Goal: Task Accomplishment & Management: Use online tool/utility

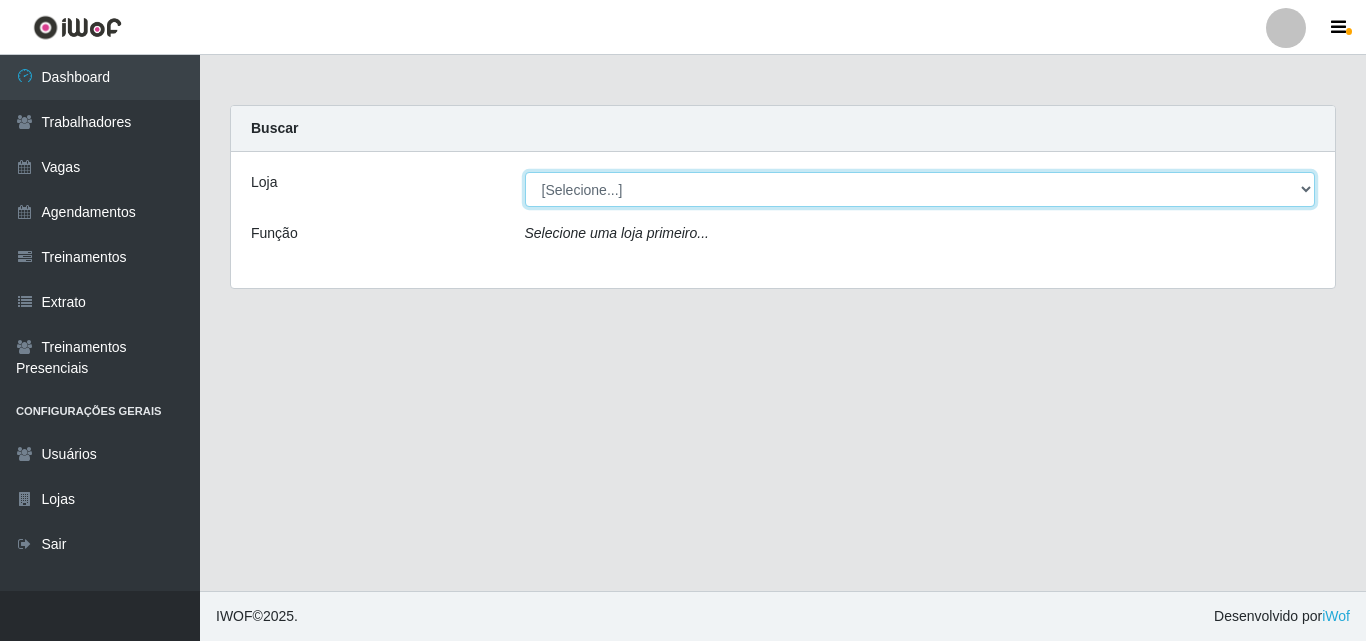
click at [589, 181] on select "[Selecione...] Chinatown Sushimi - [GEOGRAPHIC_DATA]" at bounding box center [920, 189] width 791 height 35
select select "357"
click at [525, 172] on select "[Selecione...] Chinatown Sushimi - [GEOGRAPHIC_DATA]" at bounding box center [920, 189] width 791 height 35
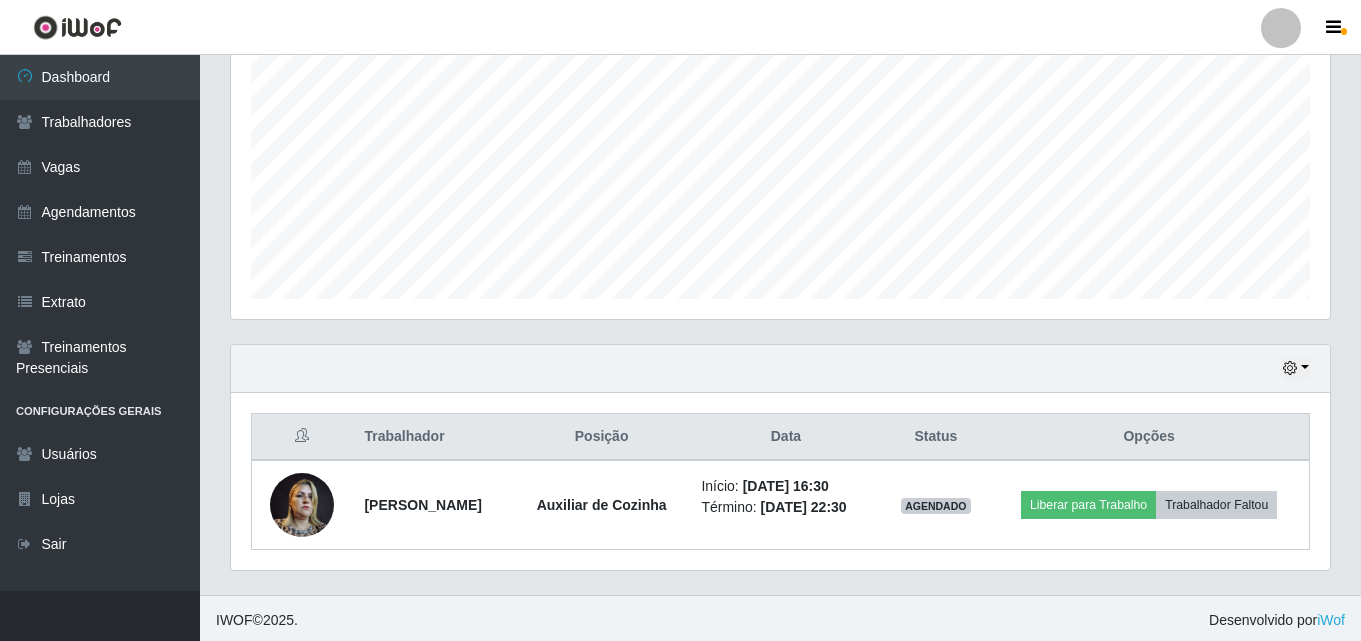
scroll to position [420, 0]
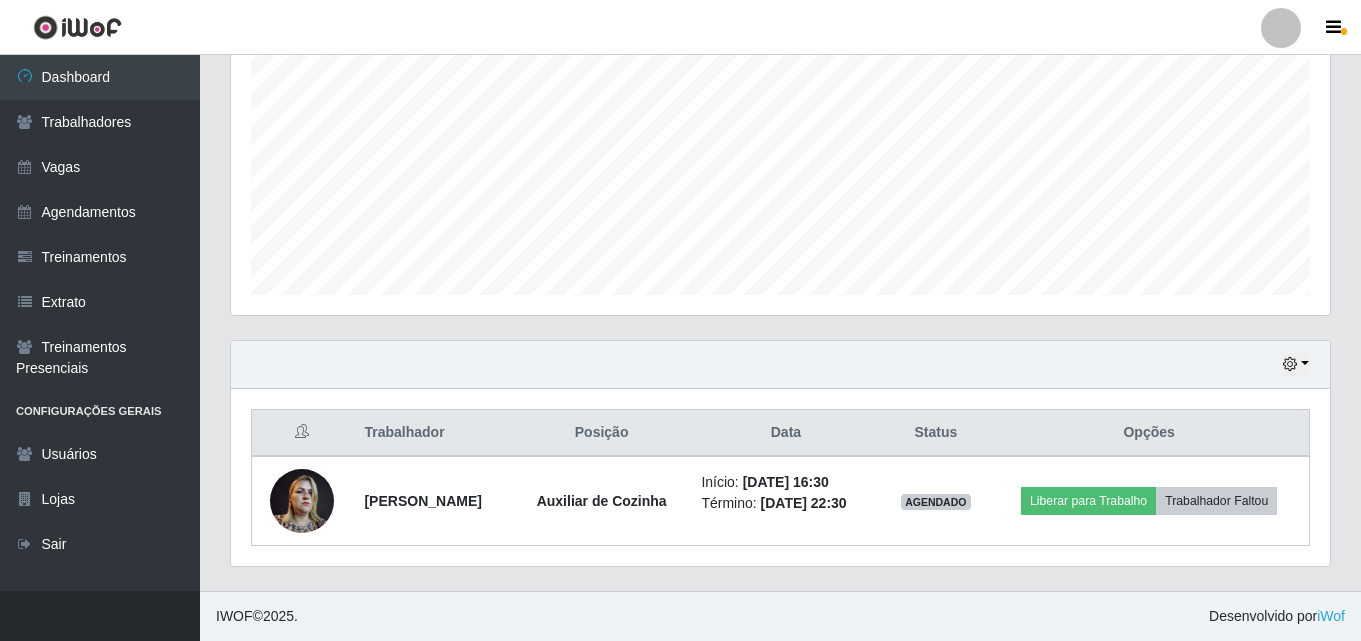
click at [1026, 585] on div "Hoje 1 dia 3 dias 1 Semana Não encerrados Trabalhador Posição Data Status Opçõe…" at bounding box center [780, 465] width 1131 height 251
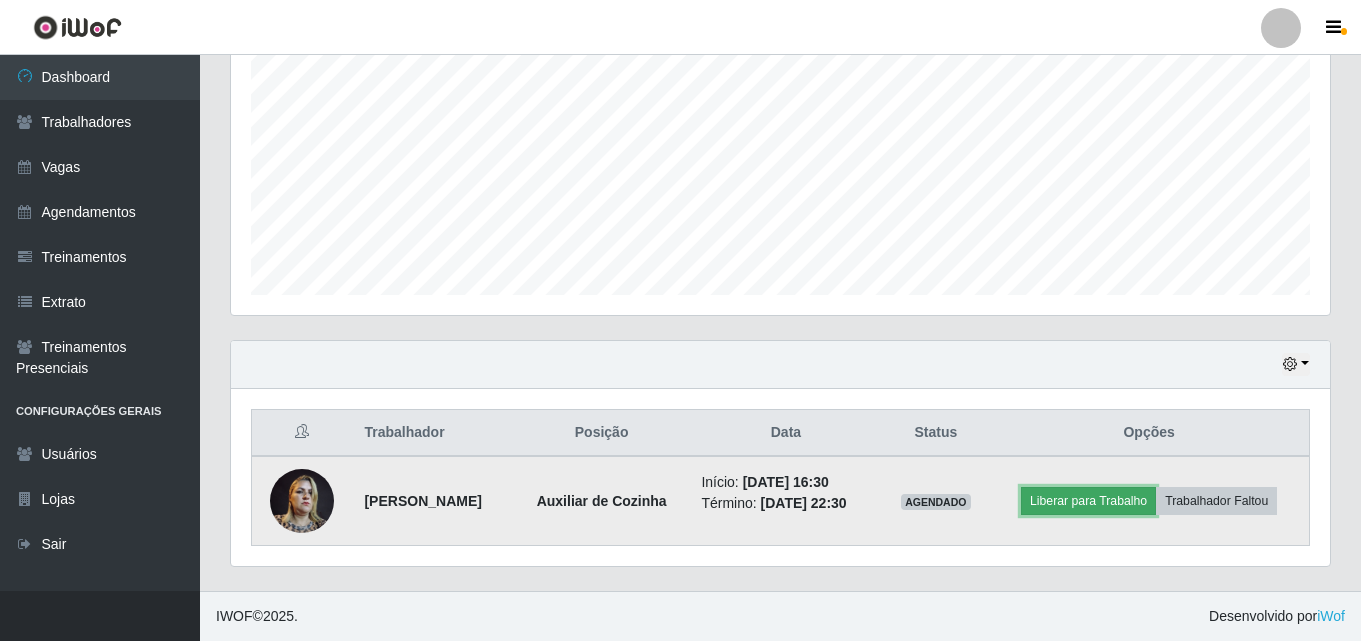
click at [1087, 508] on button "Liberar para Trabalho" at bounding box center [1088, 501] width 135 height 28
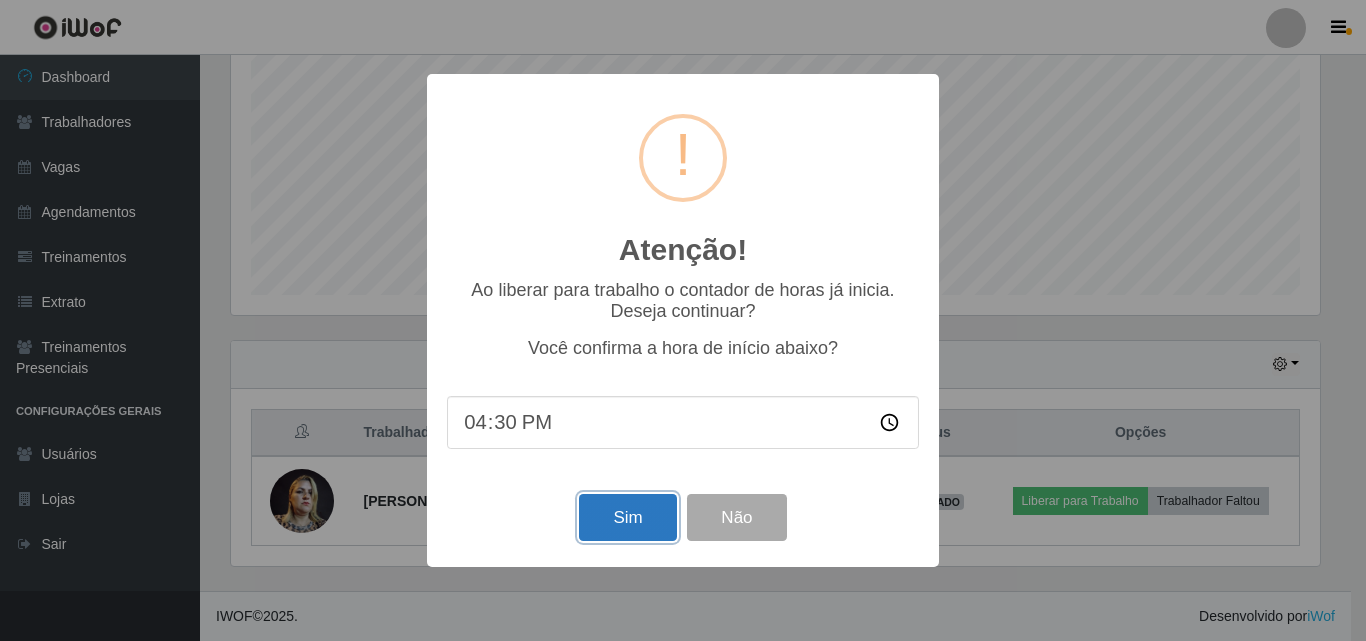
click at [643, 517] on button "Sim" at bounding box center [627, 517] width 97 height 47
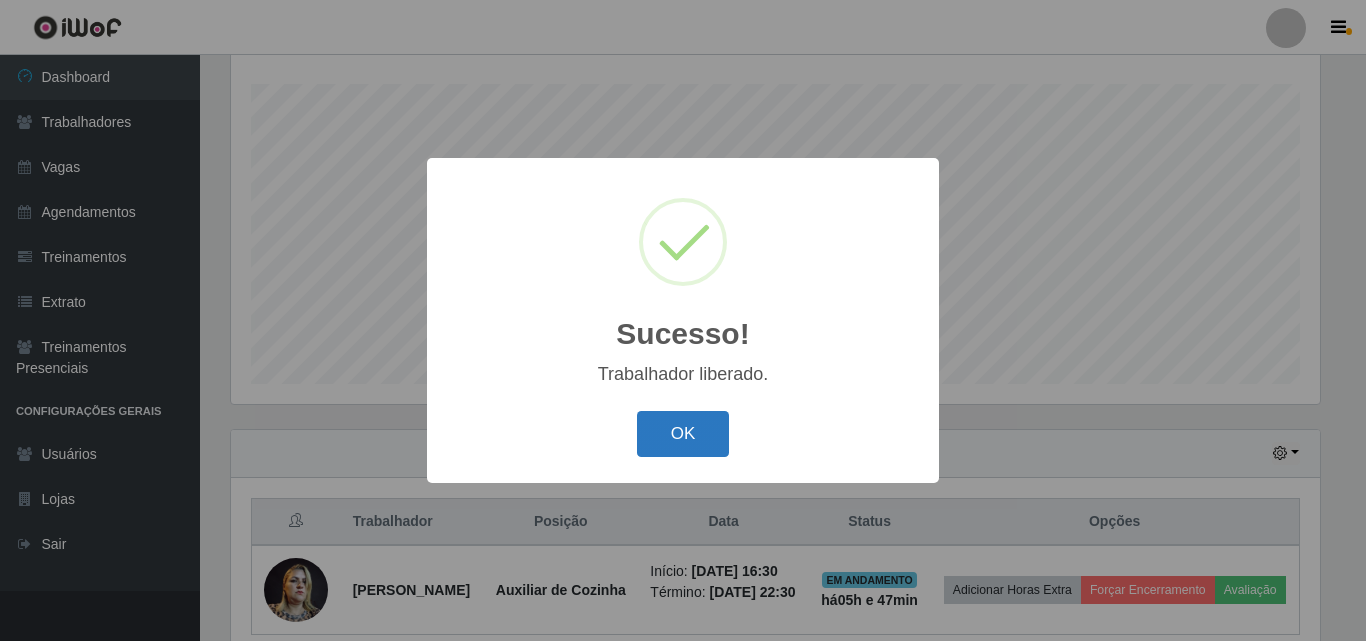
click at [703, 423] on button "OK" at bounding box center [683, 434] width 93 height 47
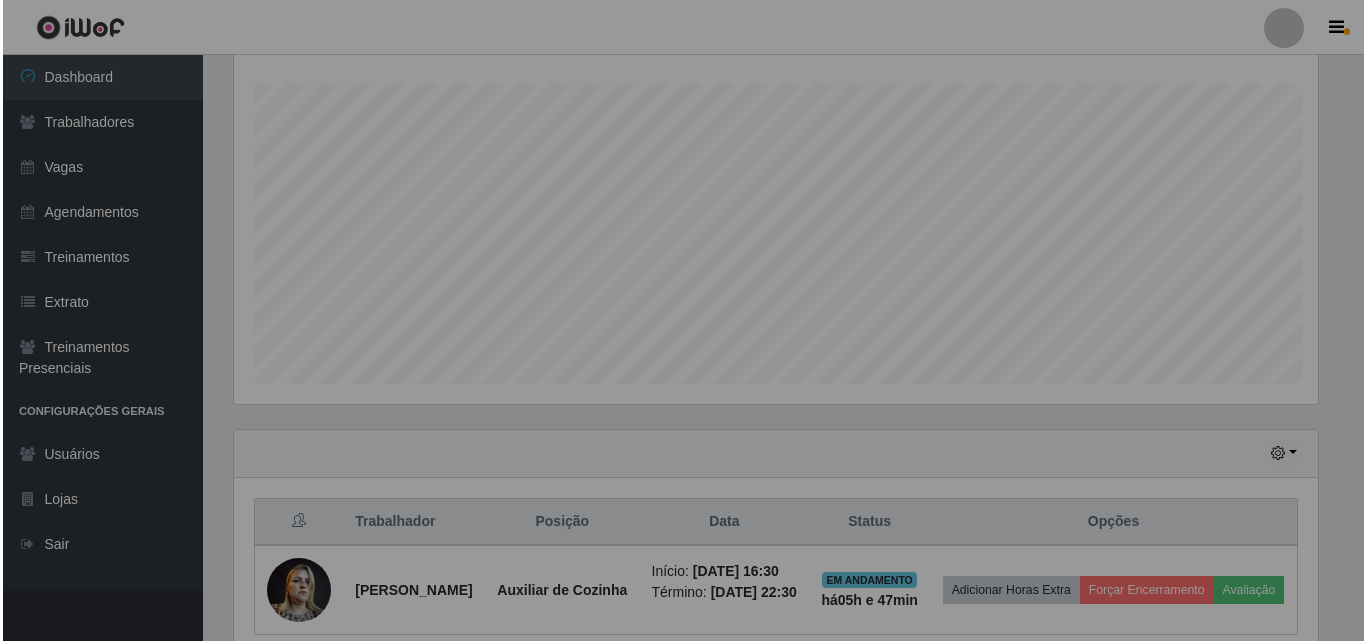
scroll to position [415, 1099]
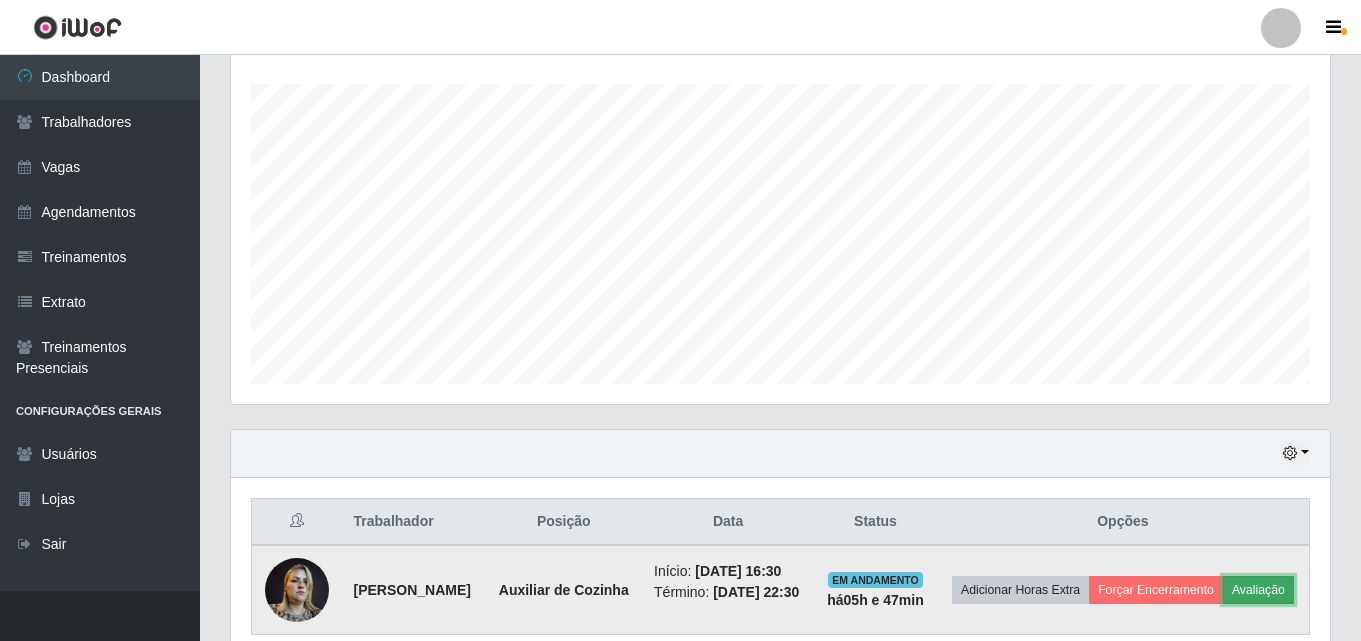
click at [1223, 604] on button "Avaliação" at bounding box center [1258, 590] width 71 height 28
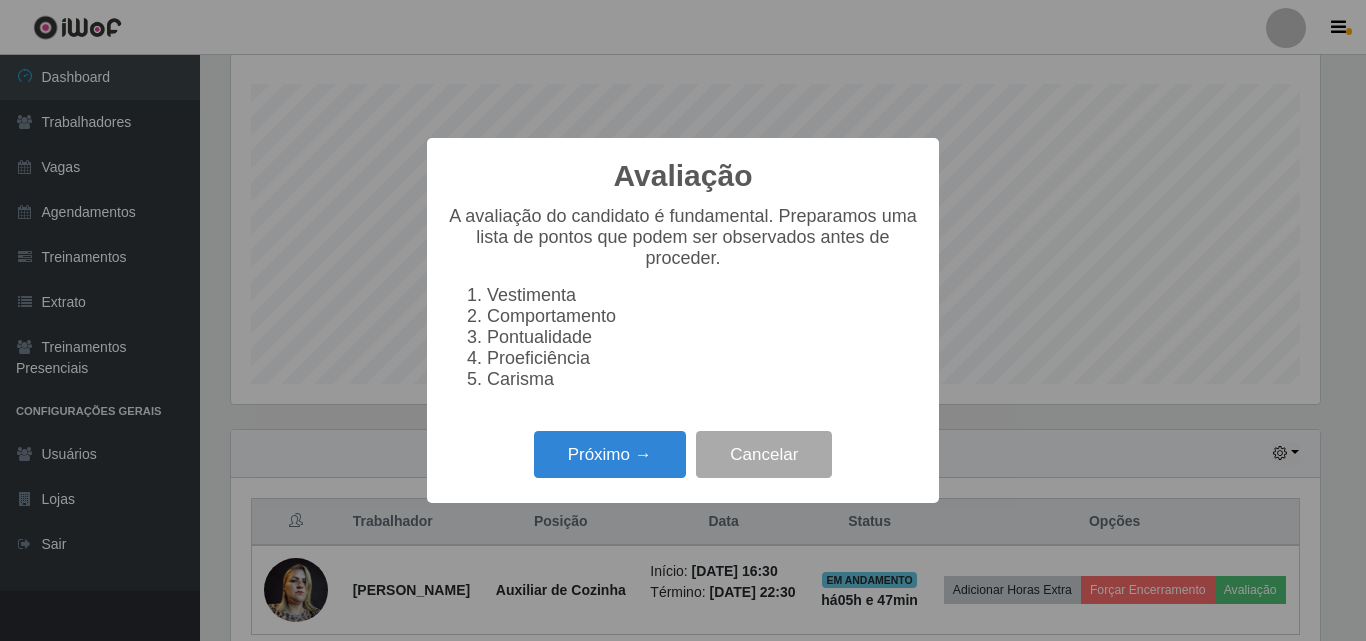
scroll to position [415, 1089]
click at [622, 464] on button "Próximo →" at bounding box center [610, 454] width 152 height 47
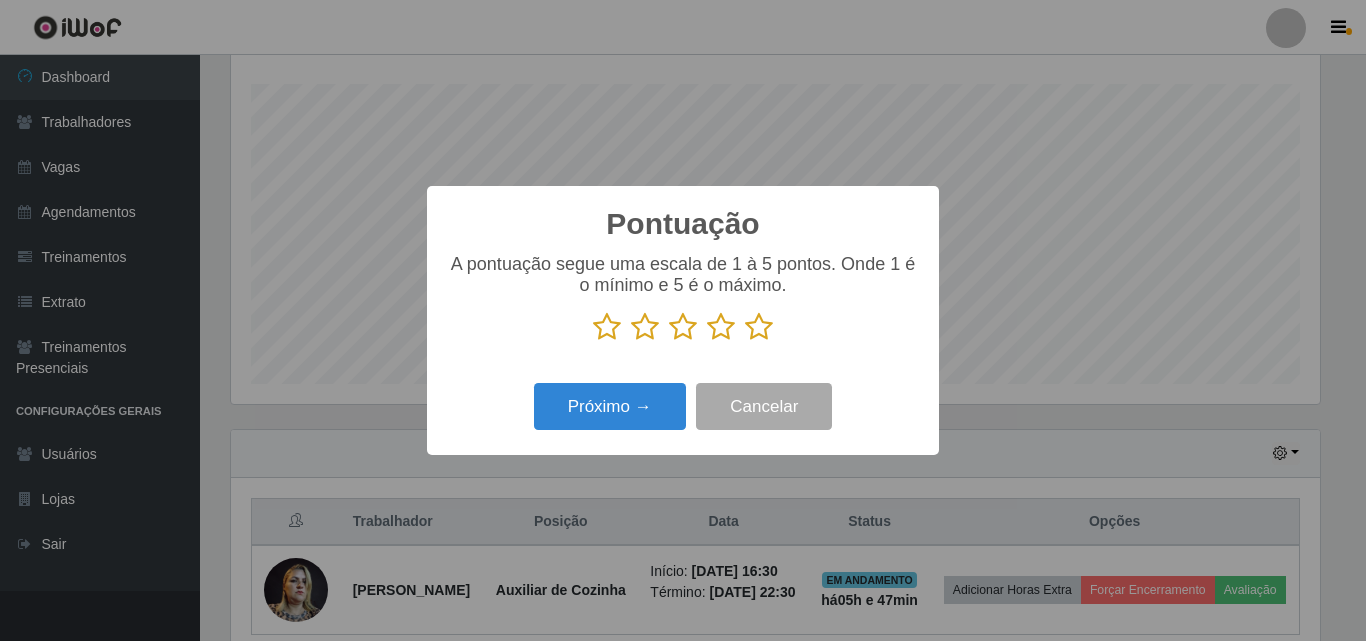
click at [754, 332] on icon at bounding box center [759, 327] width 28 height 30
click at [745, 342] on input "radio" at bounding box center [745, 342] width 0 height 0
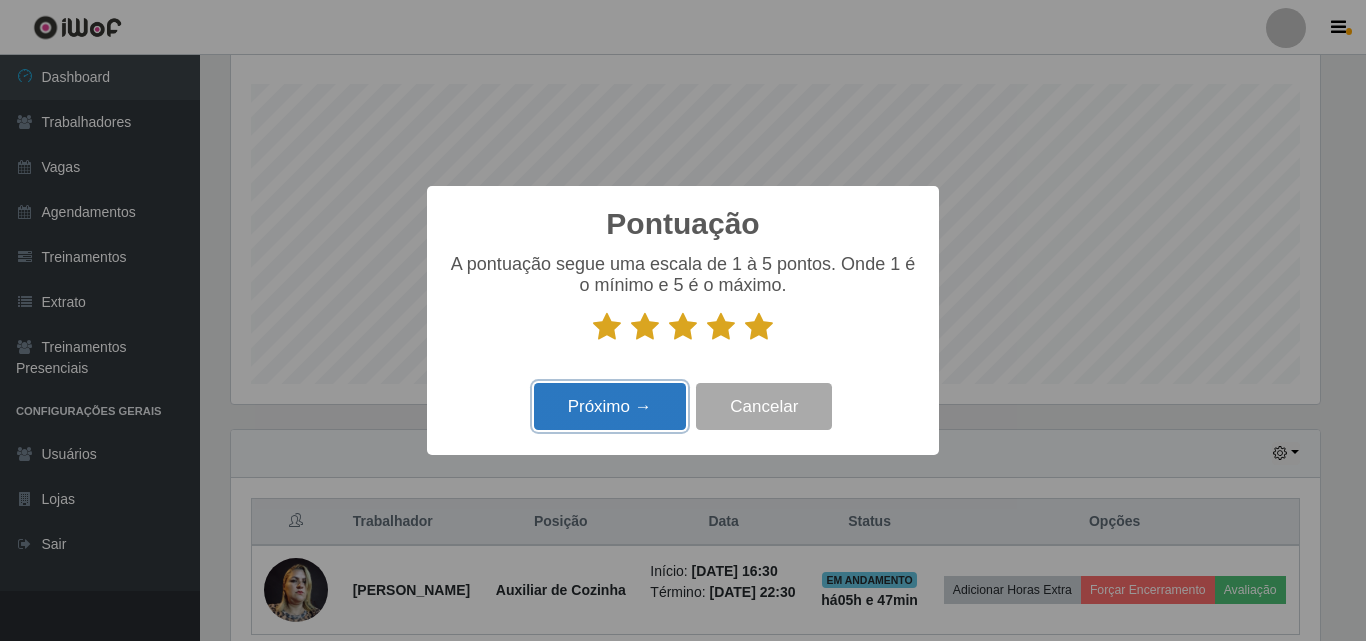
click at [641, 410] on button "Próximo →" at bounding box center [610, 406] width 152 height 47
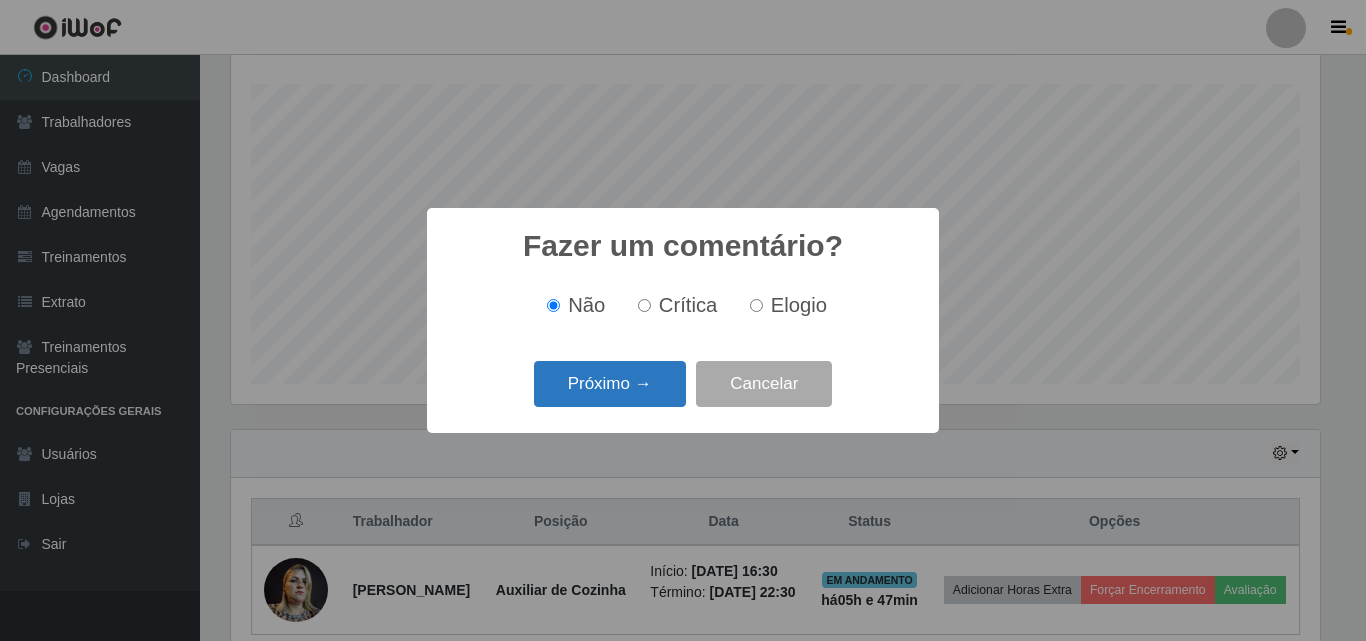
click at [647, 391] on button "Próximo →" at bounding box center [610, 384] width 152 height 47
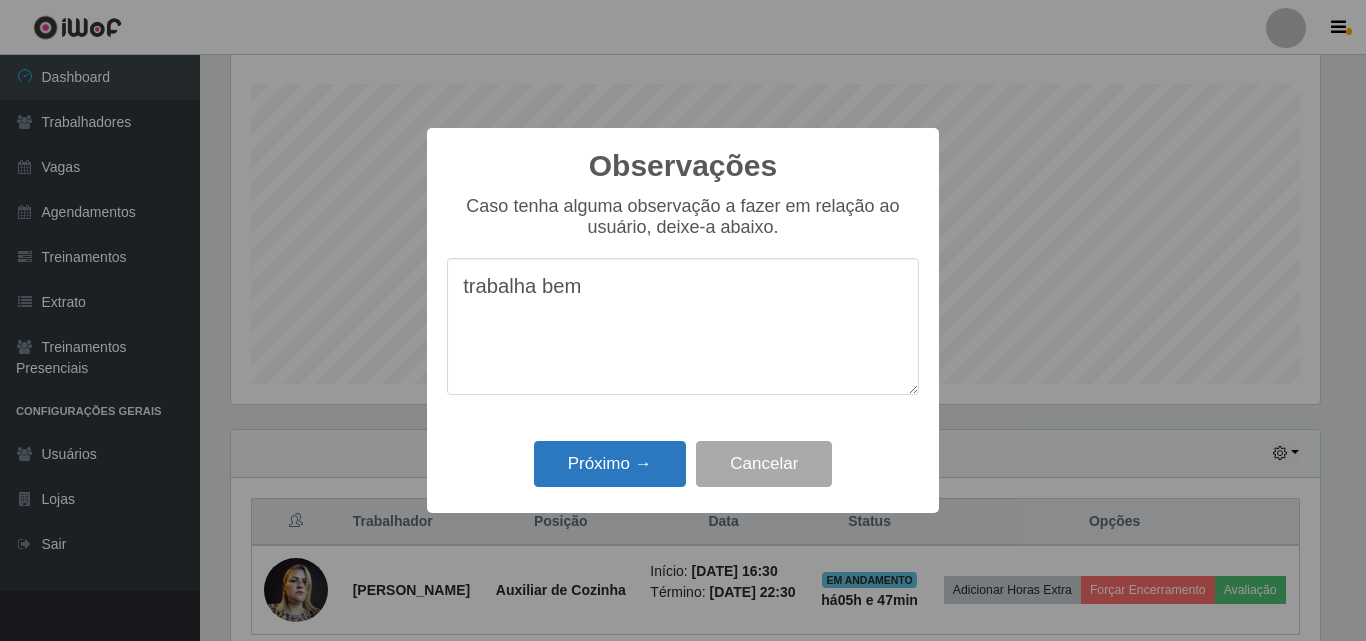
type textarea "trabalha bem"
click at [602, 458] on button "Próximo →" at bounding box center [610, 464] width 152 height 47
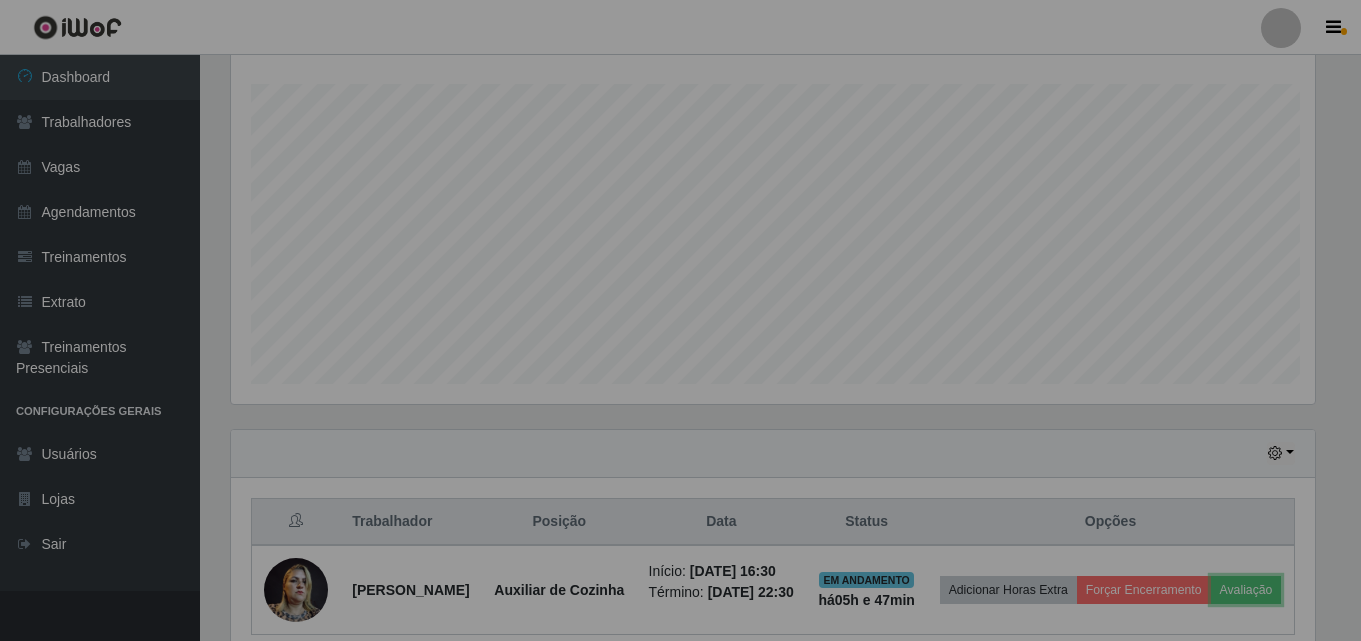
scroll to position [415, 1099]
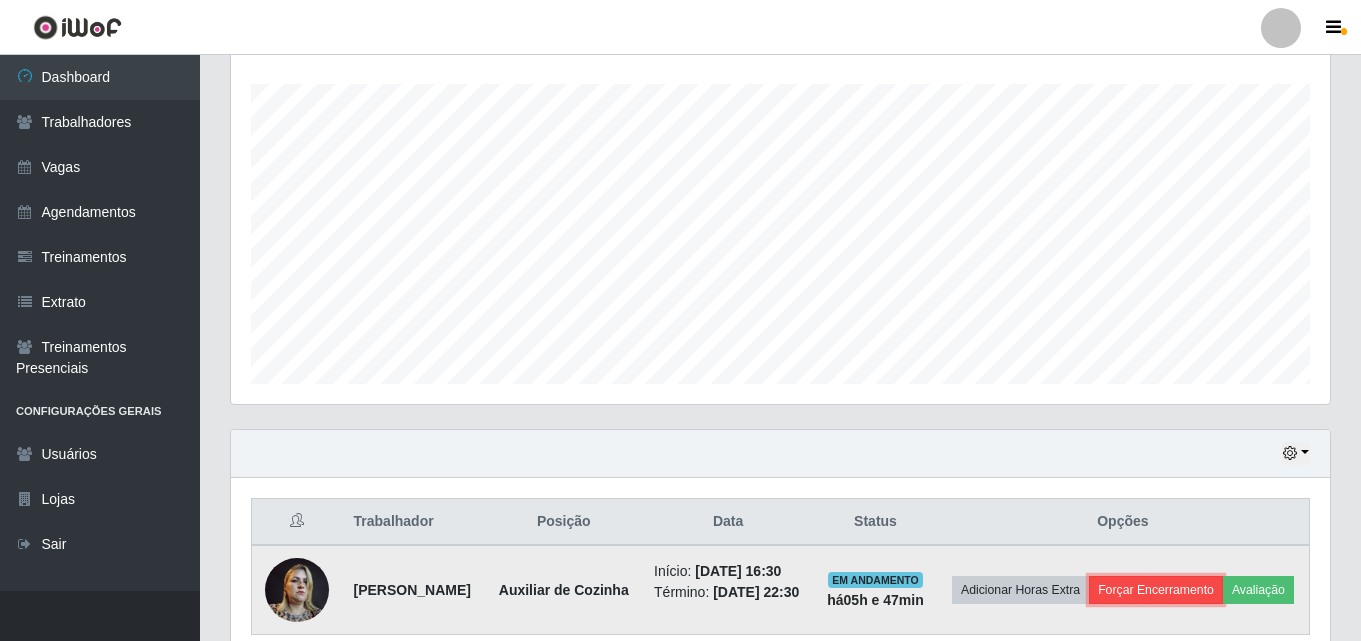
click at [1223, 594] on button "Forçar Encerramento" at bounding box center [1156, 590] width 134 height 28
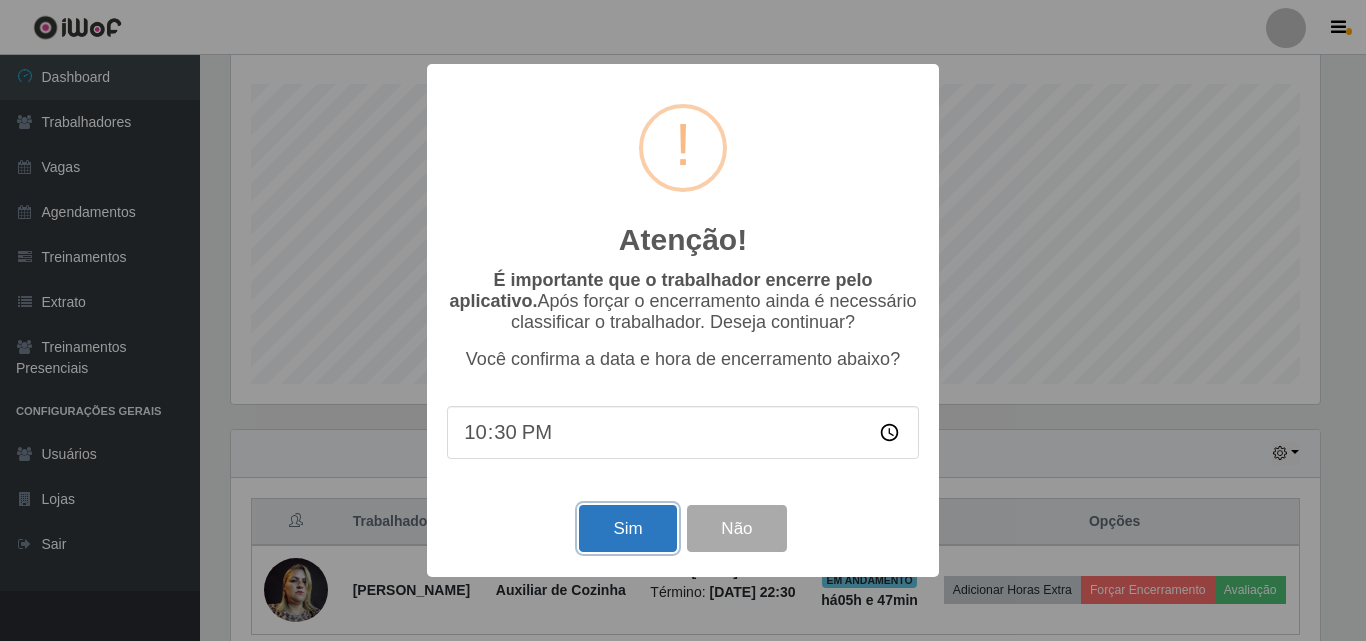
click at [640, 552] on button "Sim" at bounding box center [627, 528] width 97 height 47
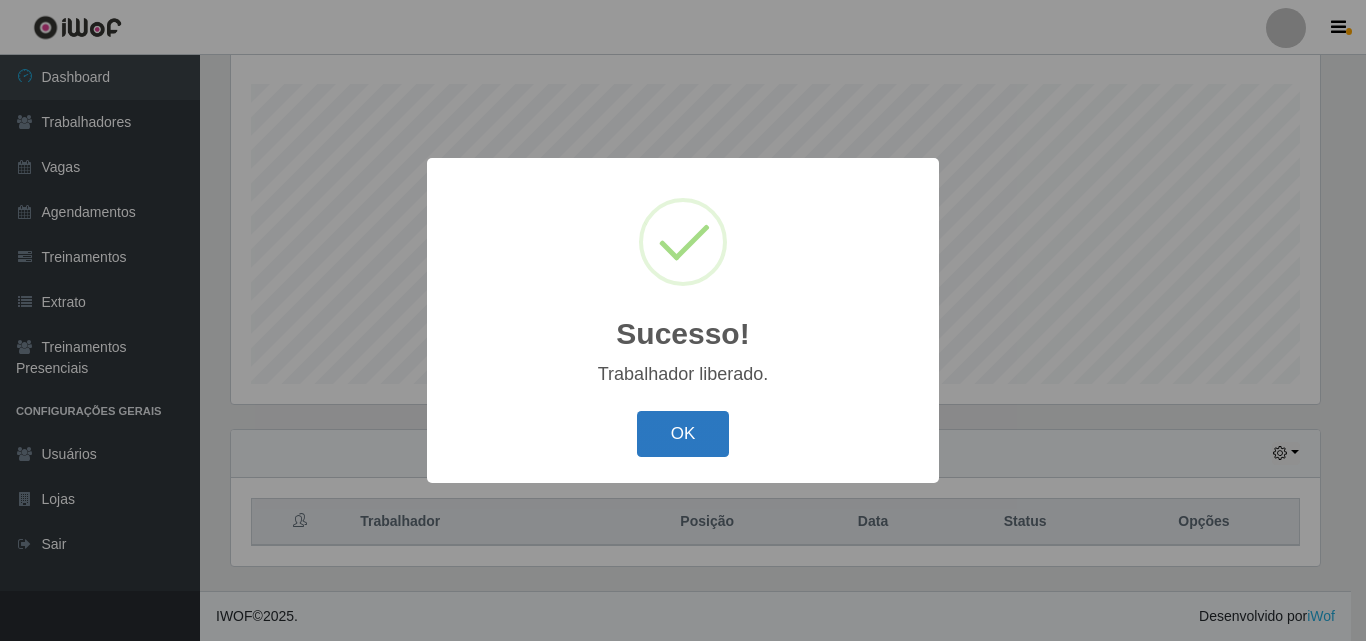
click at [680, 441] on button "OK" at bounding box center [683, 434] width 93 height 47
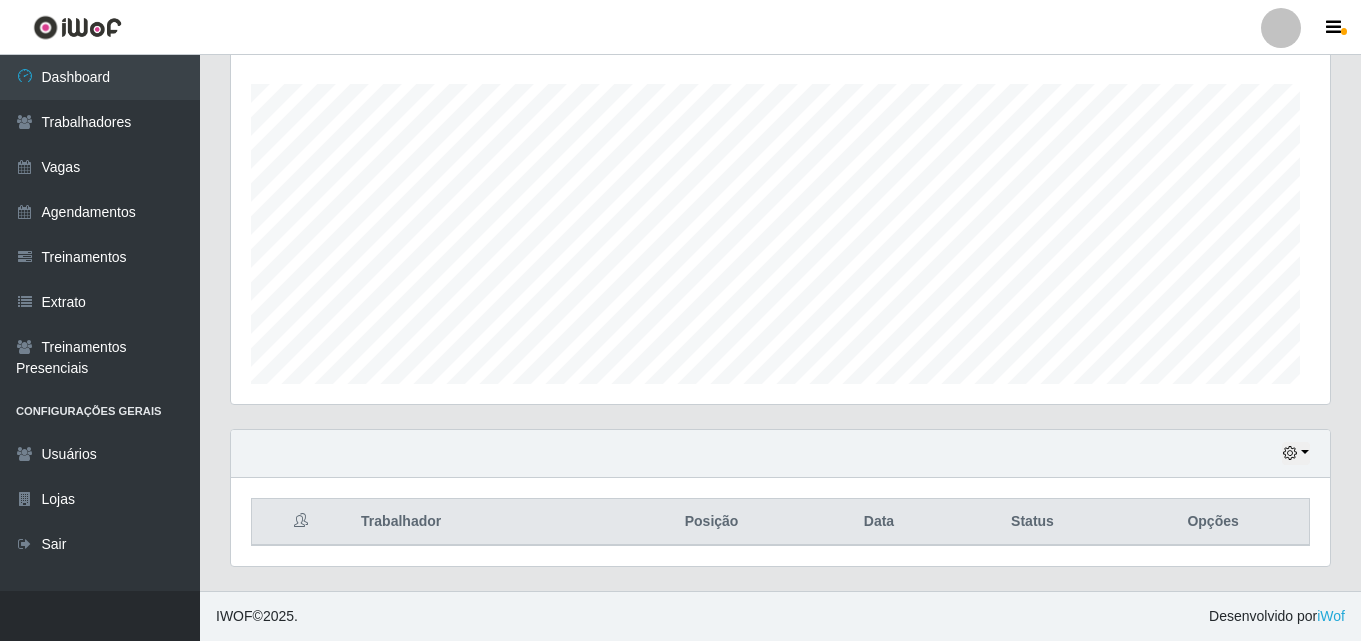
scroll to position [415, 1099]
